Goal: Check status: Check status

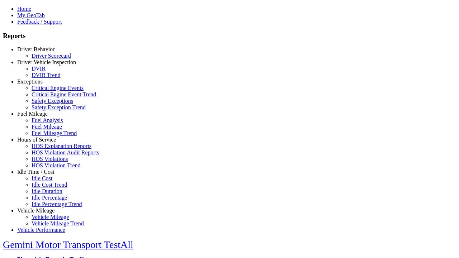
click at [41, 52] on link "Driver Behavior" at bounding box center [35, 49] width 37 height 6
click at [47, 59] on link "Driver Scorecard" at bounding box center [51, 56] width 39 height 6
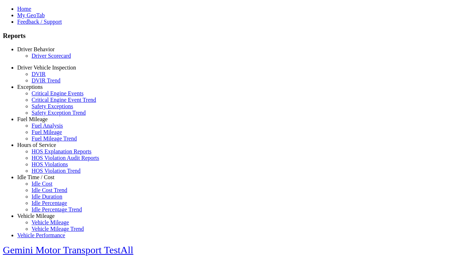
scroll to position [150, 0]
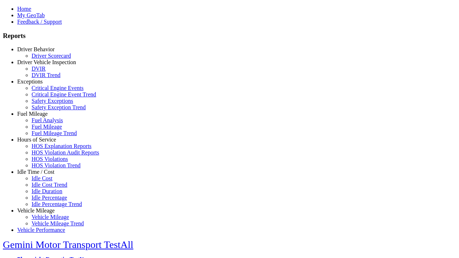
type input "*********"
